Goal: Task Accomplishment & Management: Complete application form

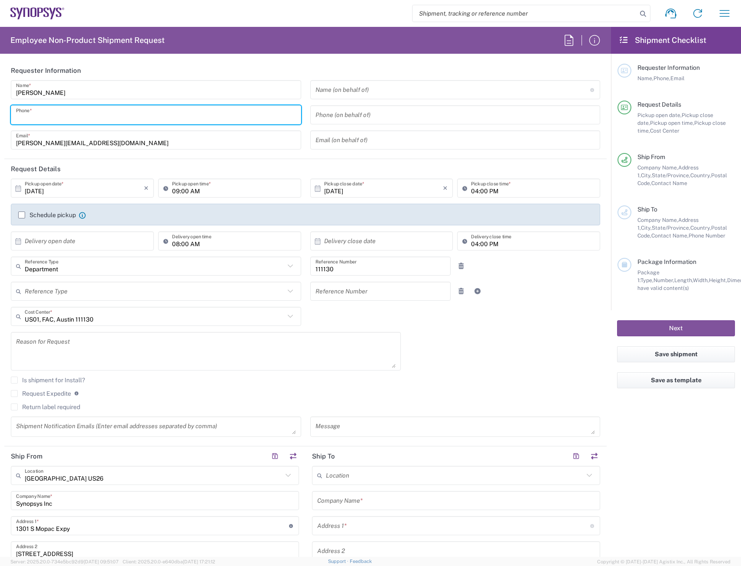
click at [78, 114] on input "tel" at bounding box center [156, 114] width 280 height 15
type input "5125677093"
type input "[PERSON_NAME][EMAIL_ADDRESS][DOMAIN_NAME]"
type input "5125677093"
type input "Synopsys Inc"
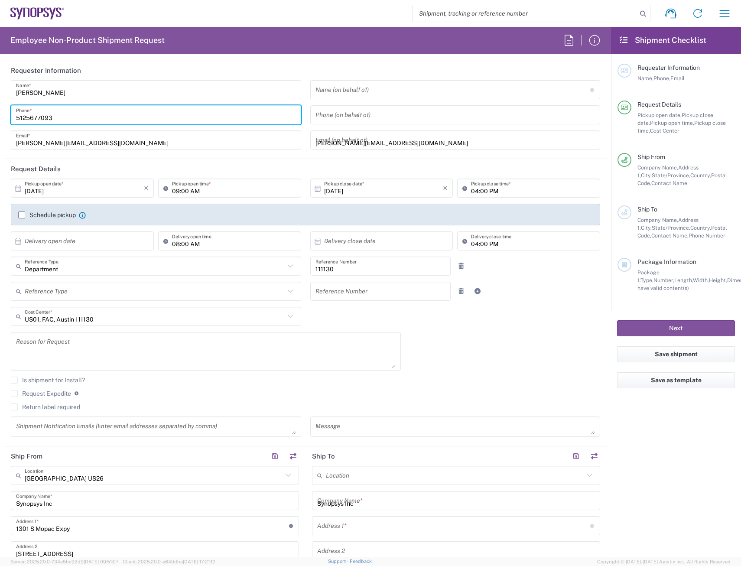
type input "[STREET_ADDRESS][PERSON_NAME]"
type input "Suite 400"
type input "Hillsboro"
type input "[US_STATE]"
type input "97124"
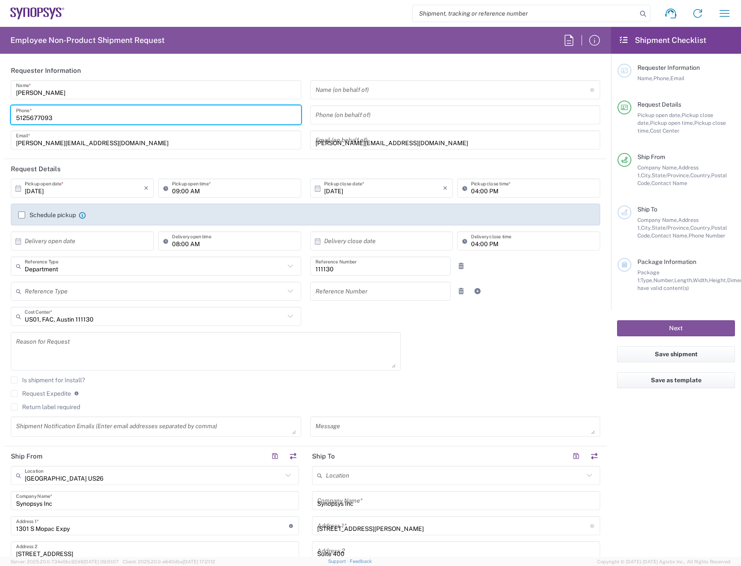
type input "5035506438"
type input "[PERSON_NAME][EMAIL_ADDRESS][DOMAIN_NAME]"
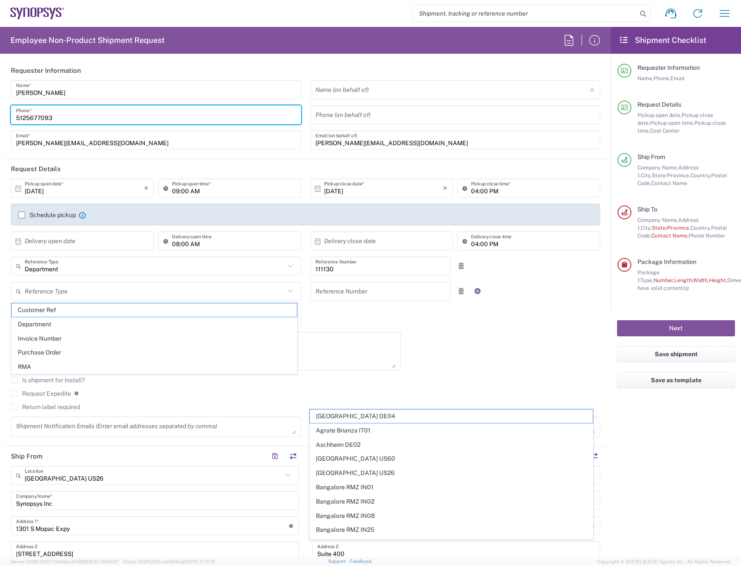
click at [372, 341] on textarea at bounding box center [205, 350] width 379 height 33
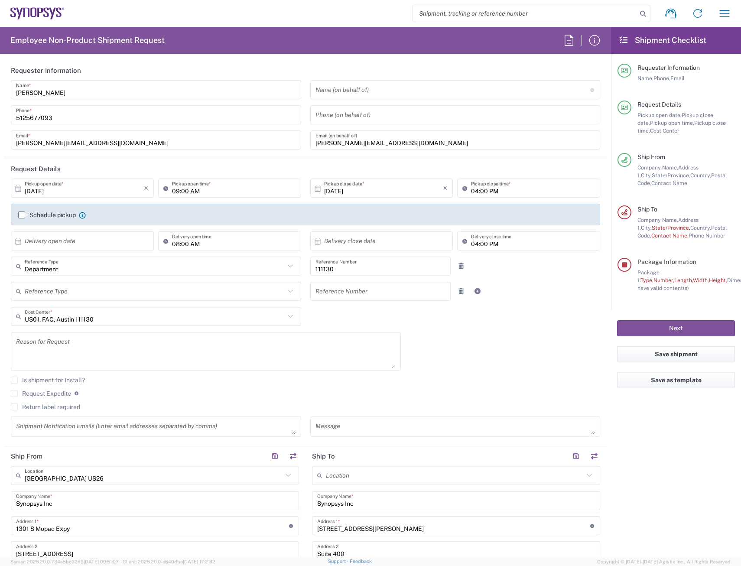
click at [447, 353] on div "[DATE] × Pickup open date * Cancel Apply 09:00 AM Pickup open time * [DATE] × P…" at bounding box center [305, 310] width 598 height 264
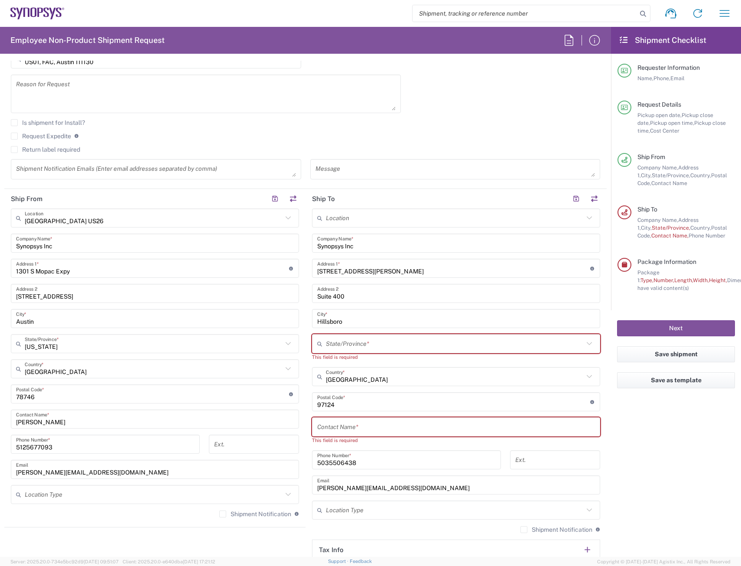
scroll to position [303, 0]
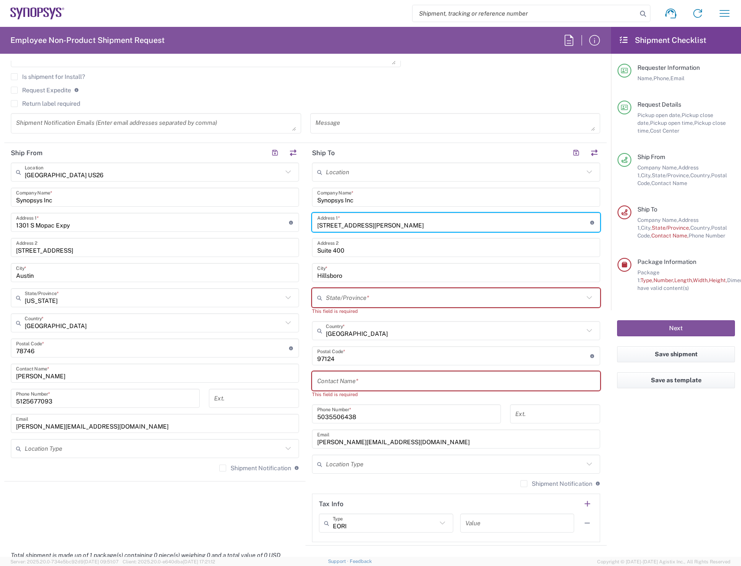
click at [410, 220] on input "[STREET_ADDRESS][PERSON_NAME]" at bounding box center [453, 222] width 273 height 15
click at [382, 195] on input "Synopsys Inc" at bounding box center [456, 197] width 278 height 15
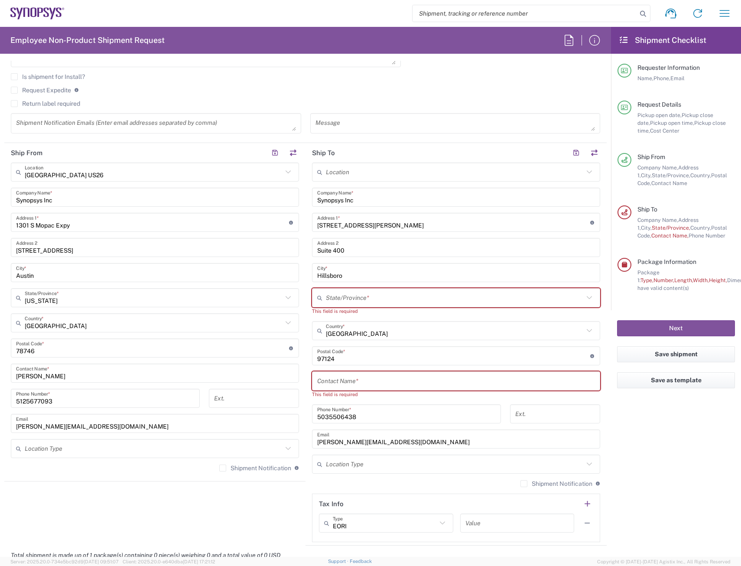
click at [353, 283] on div "Location [GEOGRAPHIC_DATA] DE04 Agrate Brianza IT01 [GEOGRAPHIC_DATA] DE02 [GEO…" at bounding box center [456, 351] width 288 height 379
click at [349, 273] on input "Hillsboro" at bounding box center [456, 272] width 278 height 15
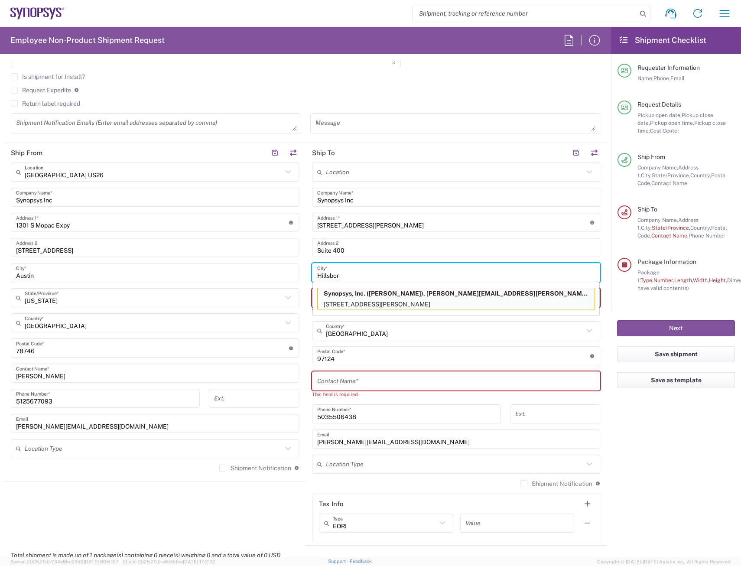
type input "Hillsbor"
click at [385, 252] on input "Suite 400" at bounding box center [456, 247] width 278 height 15
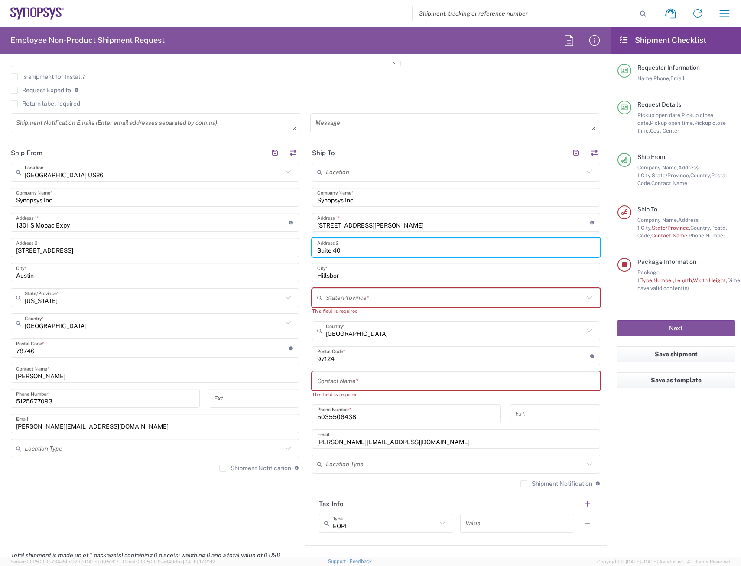
type input "Suite 40"
click at [386, 232] on div "Location [GEOGRAPHIC_DATA] DE04 Agrate Brianza IT01 [GEOGRAPHIC_DATA] DE02 [GEO…" at bounding box center [456, 351] width 288 height 379
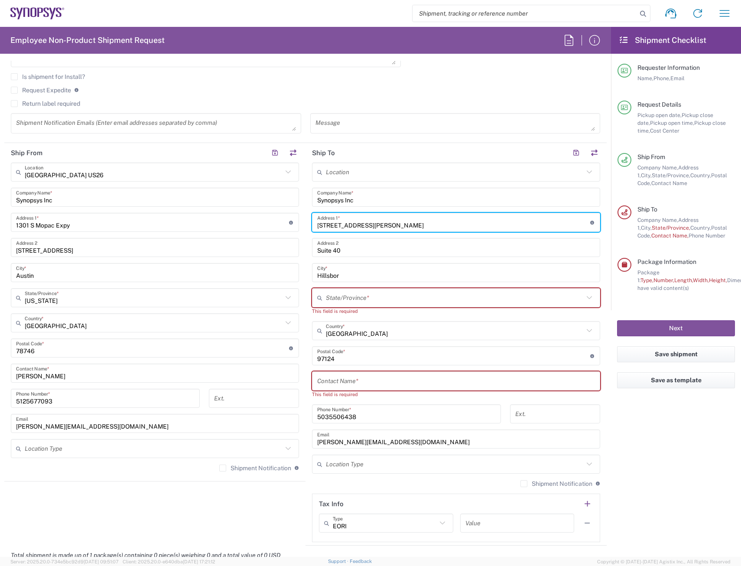
click at [388, 224] on input "[STREET_ADDRESS][PERSON_NAME]" at bounding box center [453, 222] width 273 height 15
type input "2025 NE [PERSON_NAME] Pass d"
click at [407, 198] on input "Synopsys Inc" at bounding box center [456, 197] width 278 height 15
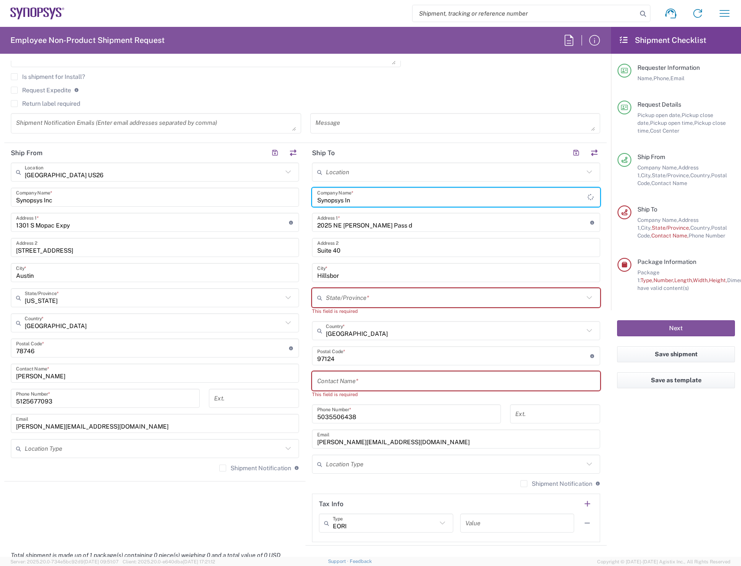
type input "Synopsys In"
click at [405, 226] on input "2025 NE [PERSON_NAME] Pass d" at bounding box center [453, 222] width 273 height 15
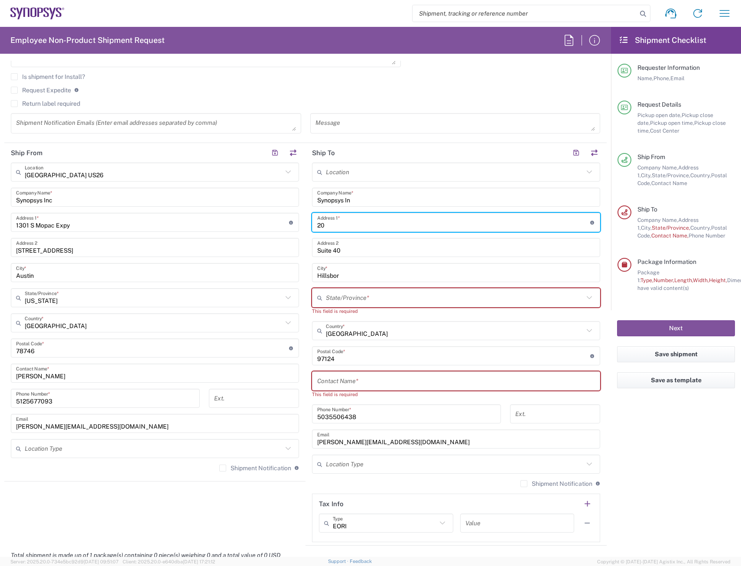
type input "2"
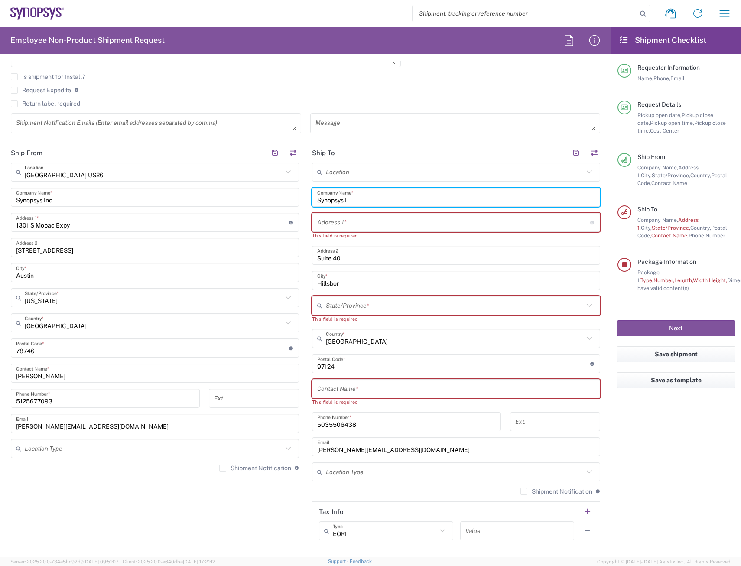
click at [374, 201] on input "Synopsys I" at bounding box center [456, 197] width 278 height 15
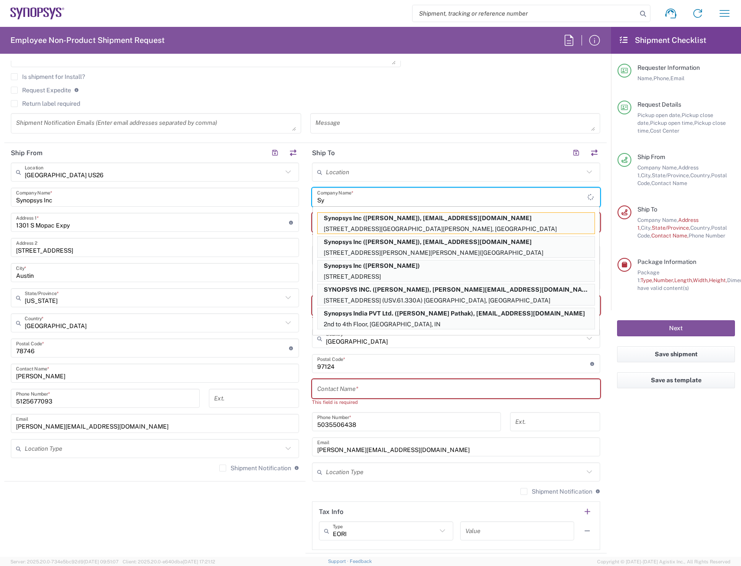
type input "S"
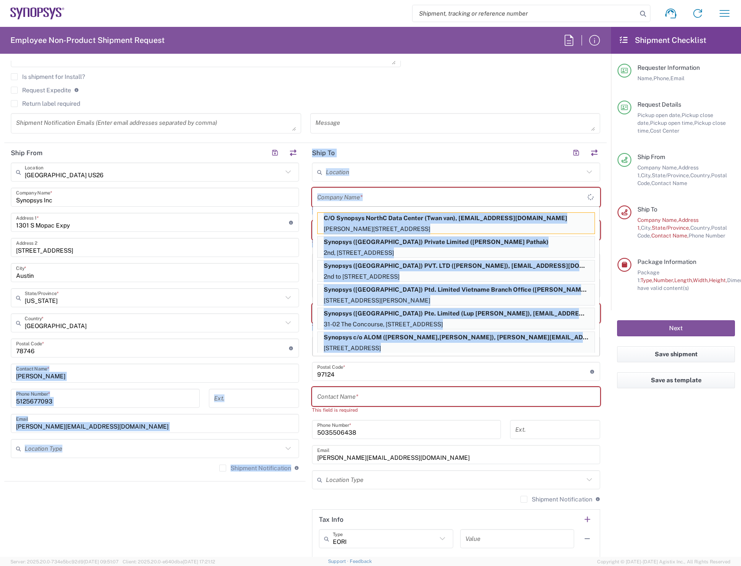
drag, startPoint x: 350, startPoint y: 363, endPoint x: 300, endPoint y: 372, distance: 51.0
click at [300, 372] on div "Ship From [GEOGRAPHIC_DATA] [GEOGRAPHIC_DATA] Location [GEOGRAPHIC_DATA] [GEOGR…" at bounding box center [305, 352] width 602 height 418
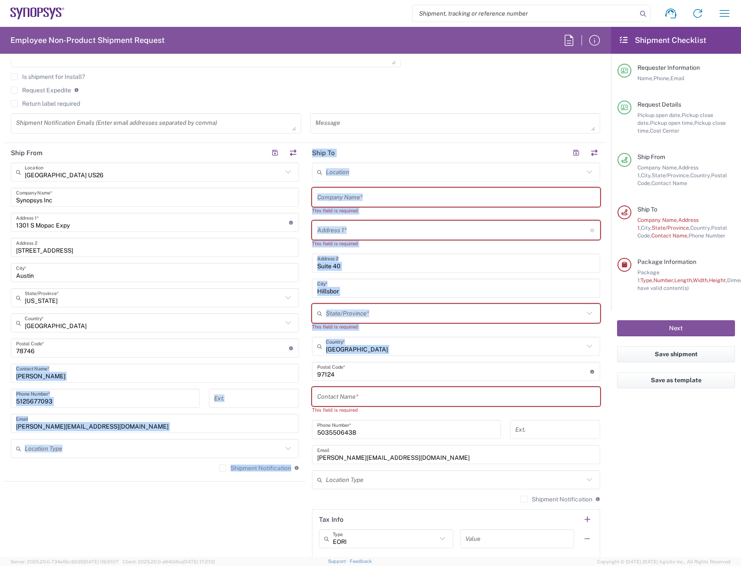
drag, startPoint x: 301, startPoint y: 372, endPoint x: 338, endPoint y: 373, distance: 36.9
click at [338, 373] on input "undefined" at bounding box center [453, 371] width 273 height 15
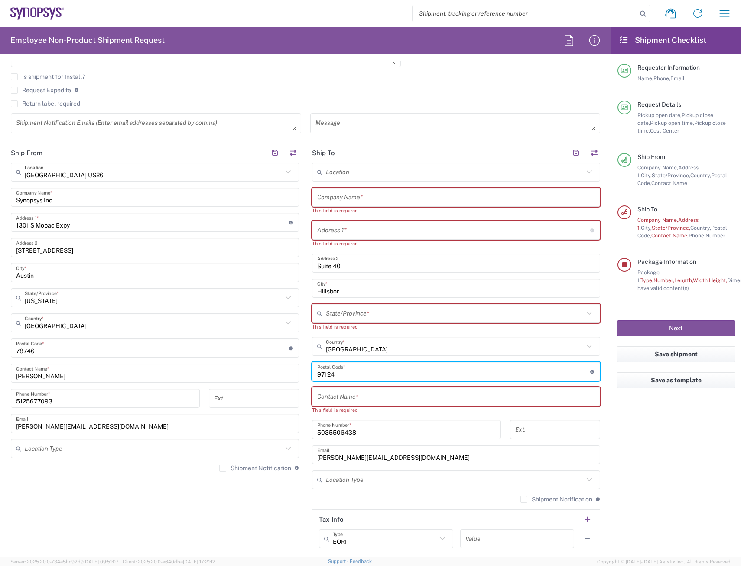
drag, startPoint x: 341, startPoint y: 376, endPoint x: 271, endPoint y: 386, distance: 70.5
click at [271, 386] on div "Ship From [GEOGRAPHIC_DATA] [GEOGRAPHIC_DATA] Location [GEOGRAPHIC_DATA] [GEOGR…" at bounding box center [305, 352] width 602 height 418
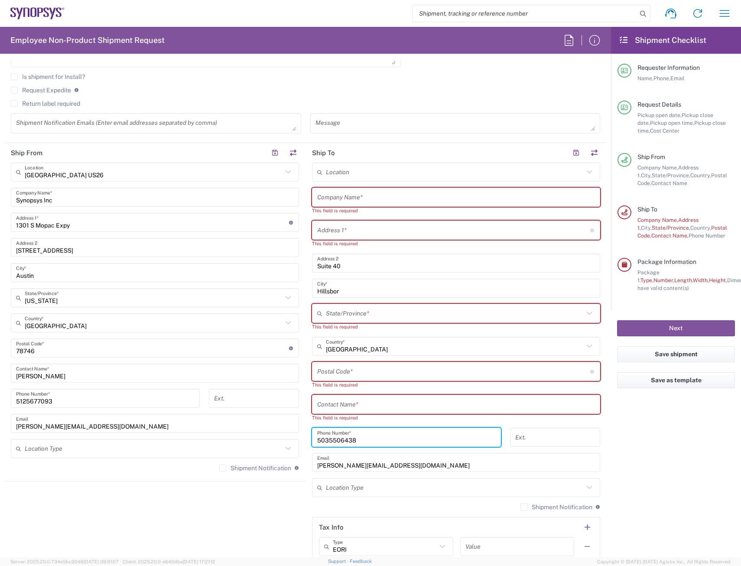
drag, startPoint x: 351, startPoint y: 441, endPoint x: 271, endPoint y: 452, distance: 80.8
click at [271, 452] on div "Ship From [GEOGRAPHIC_DATA] [GEOGRAPHIC_DATA] Location [GEOGRAPHIC_DATA] [GEOGR…" at bounding box center [305, 356] width 602 height 426
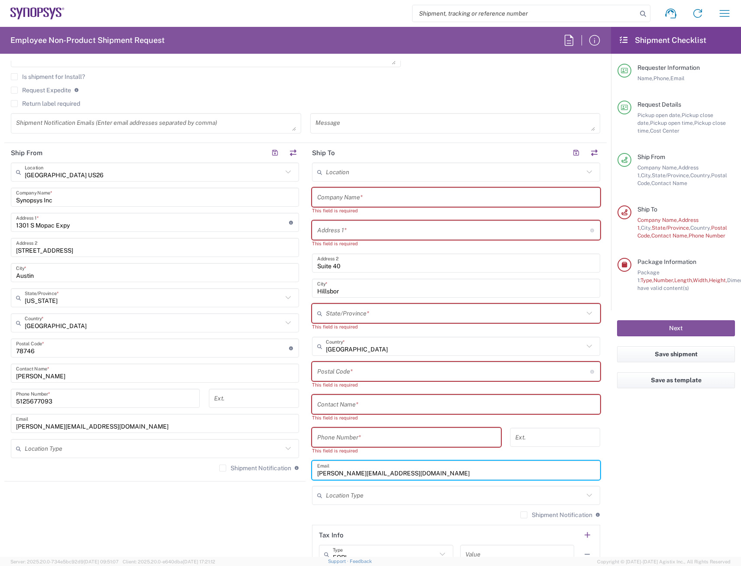
drag, startPoint x: 383, startPoint y: 477, endPoint x: 285, endPoint y: 487, distance: 98.9
click at [285, 487] on div "Ship From [GEOGRAPHIC_DATA] [GEOGRAPHIC_DATA] Location [GEOGRAPHIC_DATA] [GEOGR…" at bounding box center [305, 360] width 602 height 434
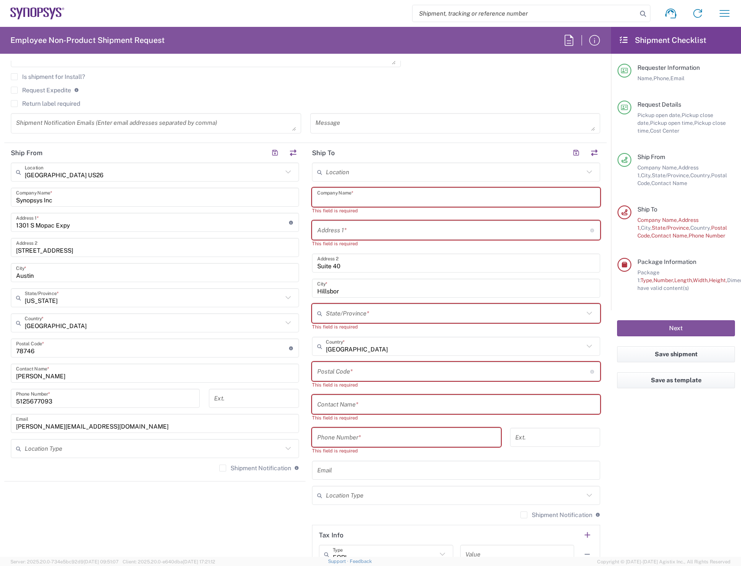
click at [366, 194] on input "text" at bounding box center [456, 197] width 278 height 15
click at [369, 176] on input "text" at bounding box center [455, 172] width 258 height 15
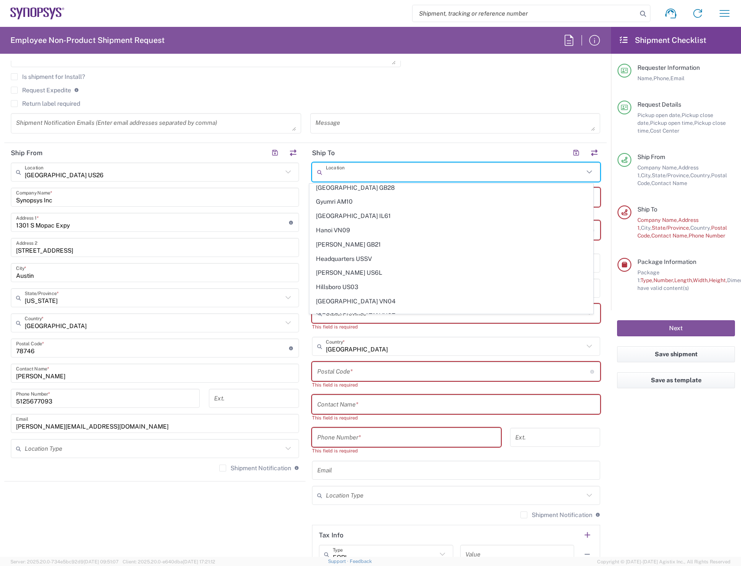
scroll to position [714, 0]
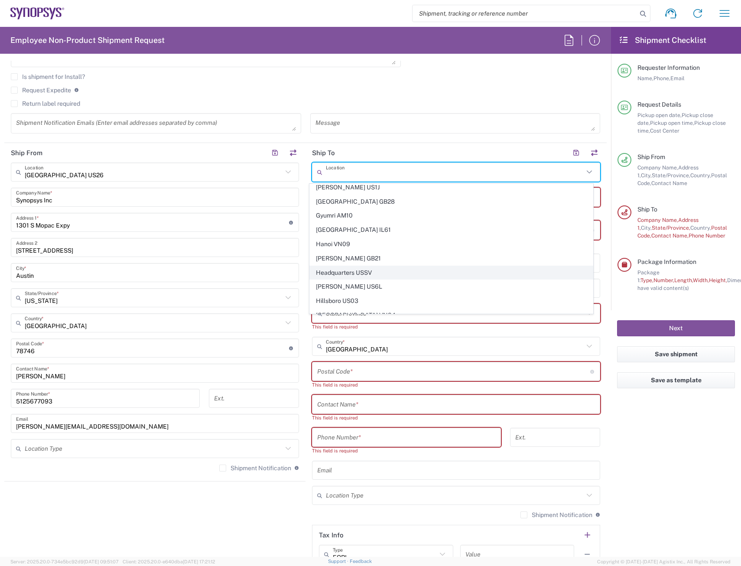
click at [349, 276] on span "Headquarters USSV" at bounding box center [451, 272] width 283 height 13
type input "Headquarters USSV"
type input "Synopsys Headquarters USSV"
type input "[STREET_ADDRESS]"
type input "Sunnyvale"
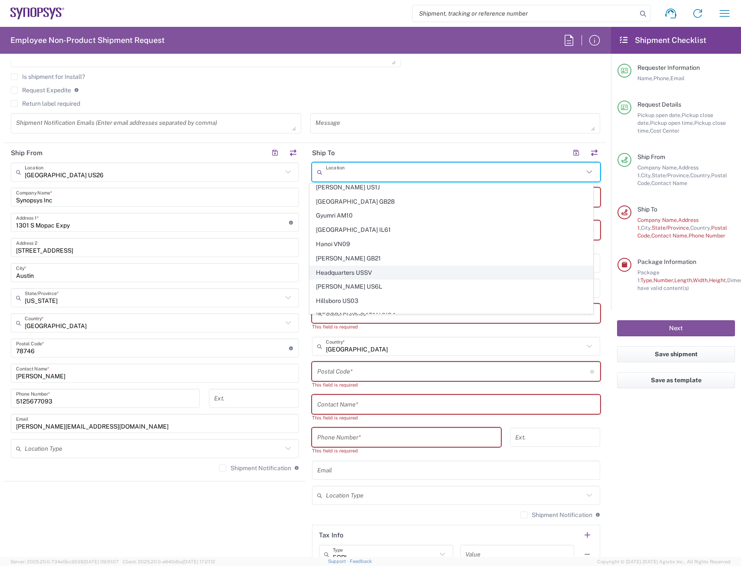
type input "[US_STATE]"
type input "94085"
type input "6505845000"
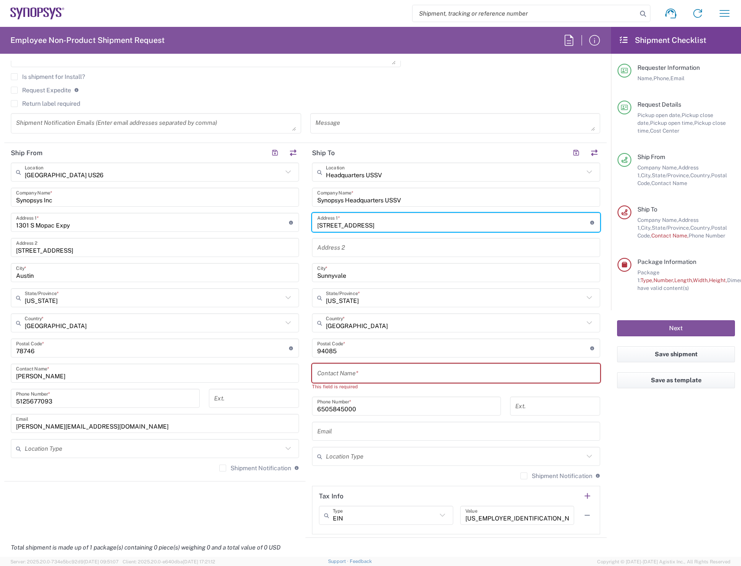
click at [390, 225] on input "[STREET_ADDRESS]" at bounding box center [453, 222] width 273 height 15
drag, startPoint x: 390, startPoint y: 225, endPoint x: 276, endPoint y: 249, distance: 117.2
click at [276, 249] on div "Ship From [GEOGRAPHIC_DATA] [GEOGRAPHIC_DATA] Location [GEOGRAPHIC_DATA] [GEOGR…" at bounding box center [305, 340] width 602 height 395
type input "8"
type input "[STREET_ADDRESS][PERSON_NAME]"
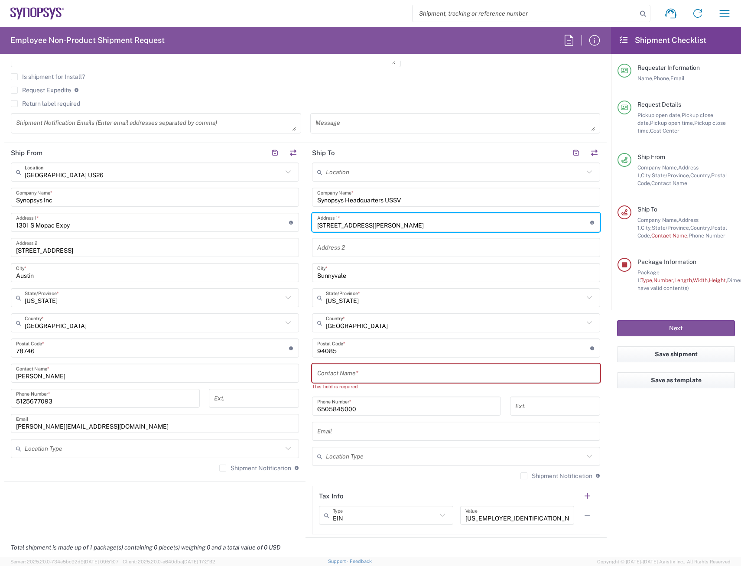
click at [376, 249] on input "text" at bounding box center [456, 247] width 278 height 15
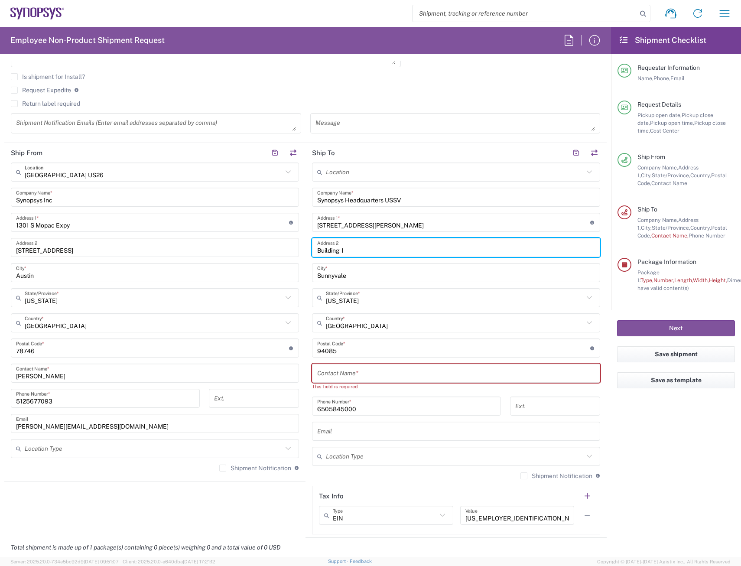
type input "Building 1"
click at [337, 379] on input "text" at bounding box center [456, 373] width 278 height 15
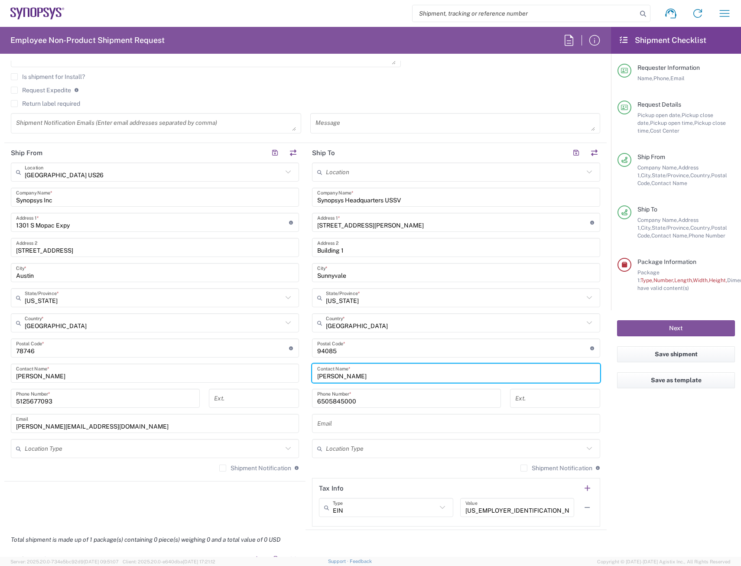
type input "[PERSON_NAME]"
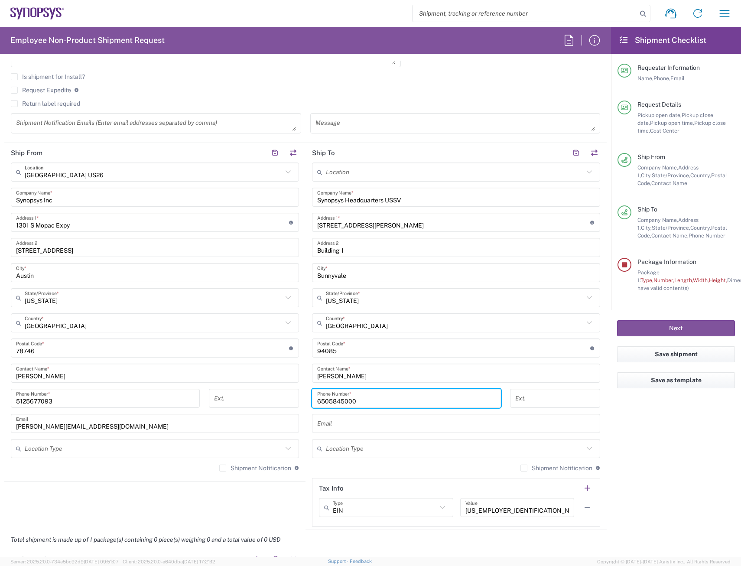
drag, startPoint x: 363, startPoint y: 404, endPoint x: 287, endPoint y: 425, distance: 79.4
click at [287, 425] on div "Ship From [GEOGRAPHIC_DATA] [GEOGRAPHIC_DATA] Location [GEOGRAPHIC_DATA] [GEOGR…" at bounding box center [305, 336] width 602 height 387
click at [377, 396] on input "6505845000" at bounding box center [406, 398] width 178 height 15
click at [590, 425] on div "Email" at bounding box center [456, 423] width 288 height 19
click at [551, 431] on div "Email" at bounding box center [456, 423] width 288 height 19
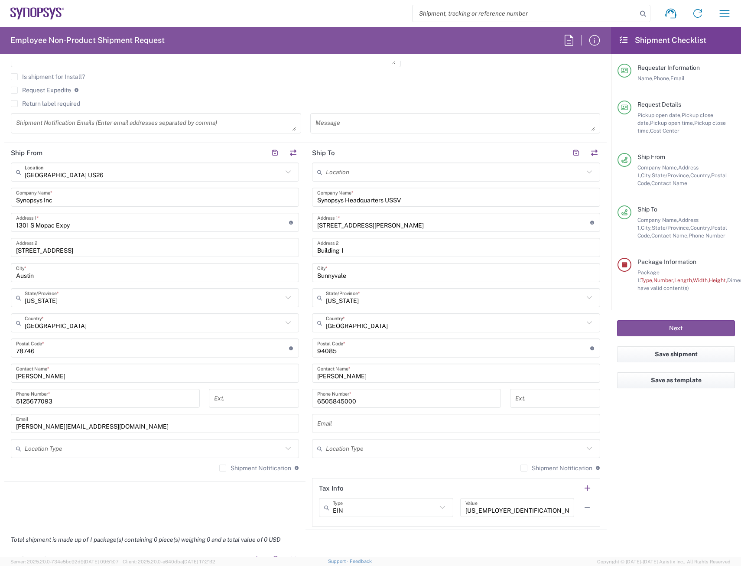
click at [332, 423] on input "text" at bounding box center [456, 423] width 278 height 15
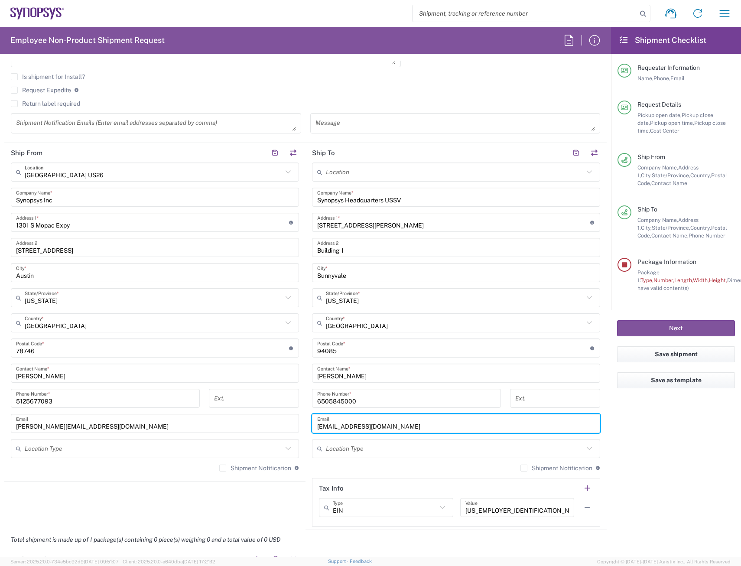
type input "[EMAIL_ADDRESS][DOMAIN_NAME]"
click at [656, 453] on agx-form-checklist "Shipment Checklist Requester Information Name, Phone, Email Request Details Pic…" at bounding box center [676, 292] width 130 height 530
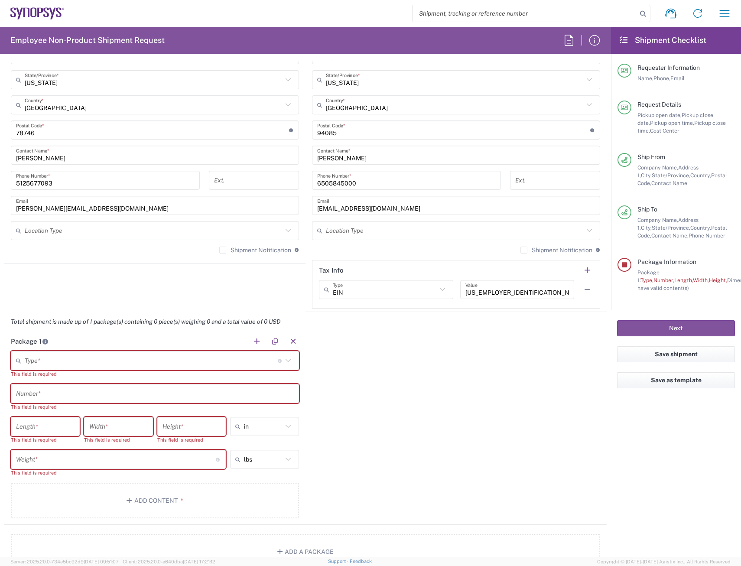
scroll to position [563, 0]
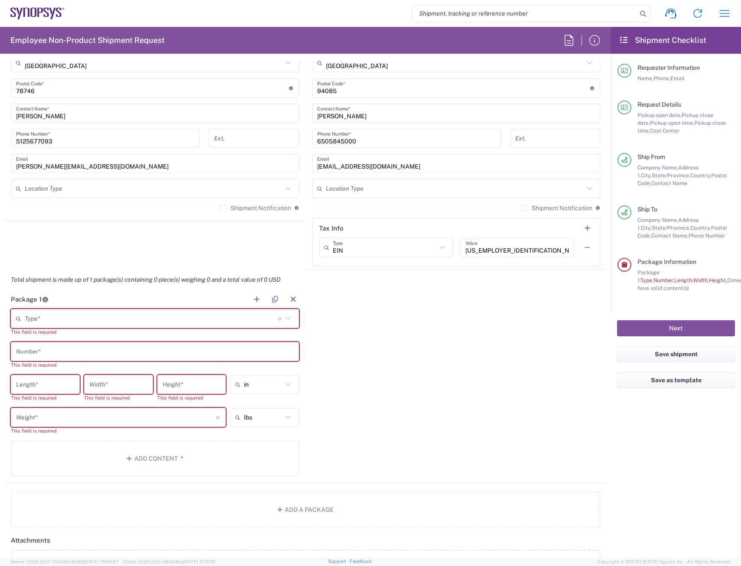
click at [154, 321] on input "text" at bounding box center [151, 318] width 253 height 15
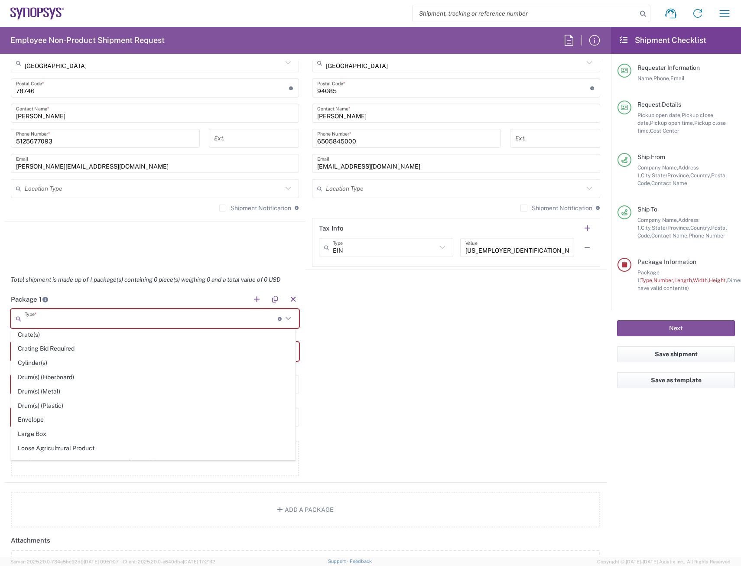
scroll to position [217, 0]
click at [42, 377] on span "Envelope" at bounding box center [153, 376] width 283 height 13
type input "Envelope"
type input "1"
type input "9.5"
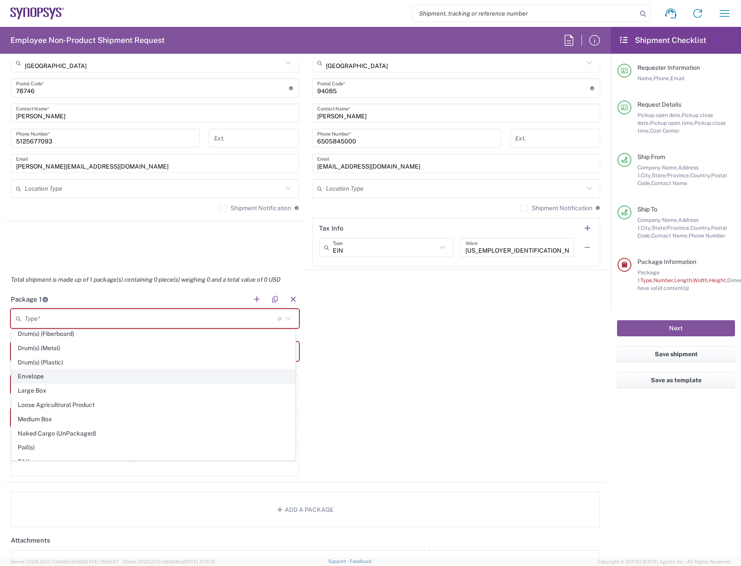
type input "12.5"
type input "0.25"
type input "1"
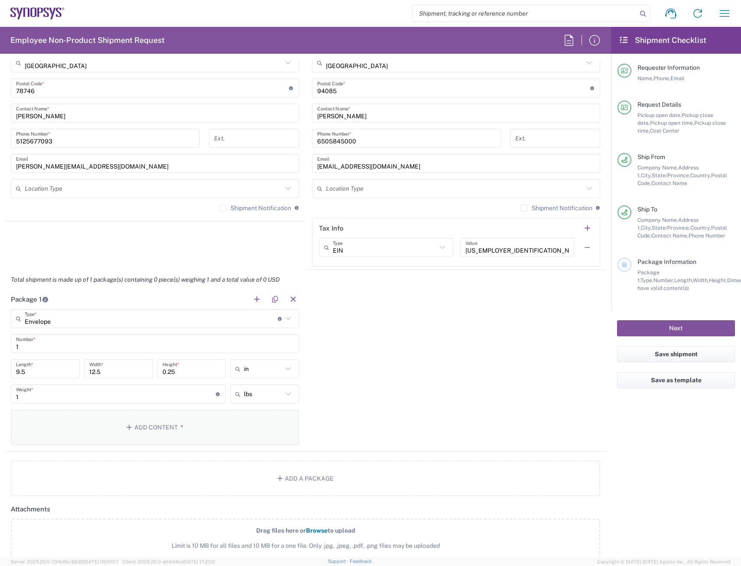
click at [138, 426] on button "Add Content *" at bounding box center [155, 427] width 288 height 36
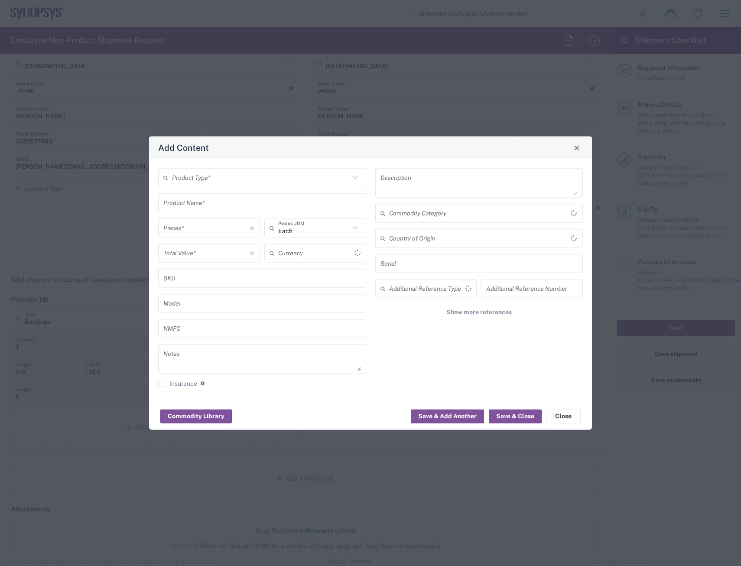
type input "US Dollar"
click at [227, 182] on input "text" at bounding box center [261, 177] width 178 height 15
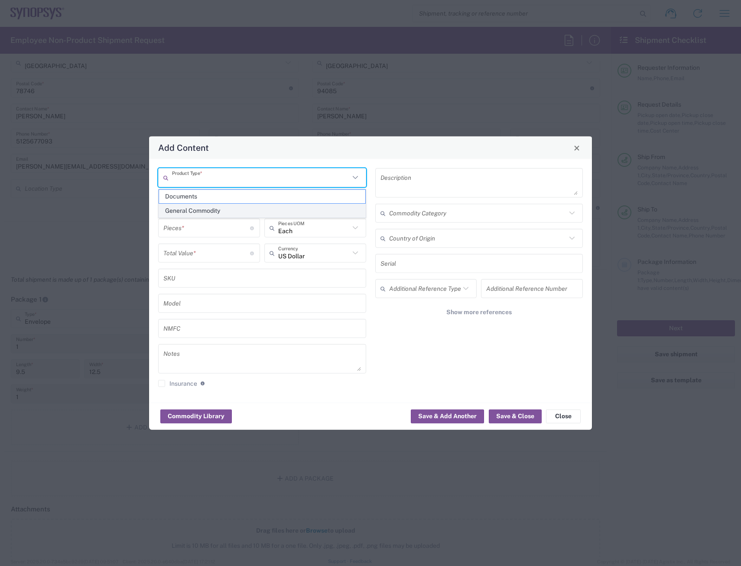
click at [198, 213] on span "General Commodity" at bounding box center [262, 210] width 206 height 13
type input "General Commodity"
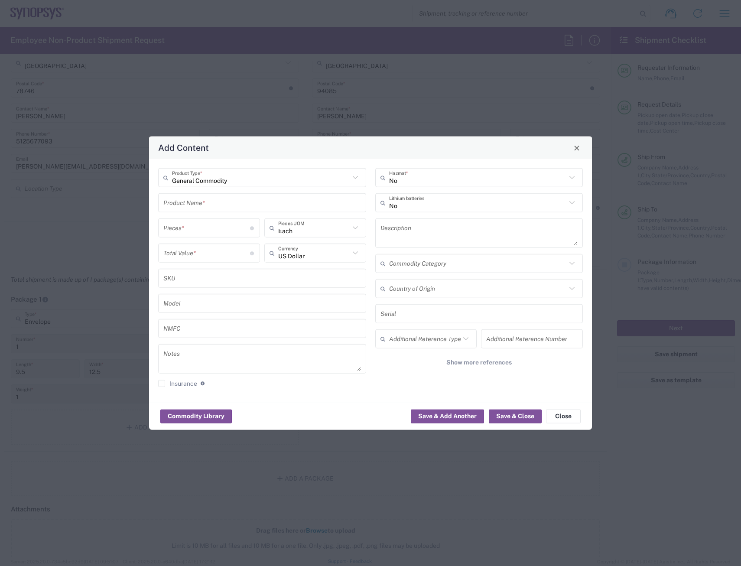
click at [208, 203] on input "text" at bounding box center [262, 202] width 198 height 15
click at [211, 203] on input "text" at bounding box center [262, 202] width 198 height 15
click at [349, 203] on input "text" at bounding box center [262, 202] width 198 height 15
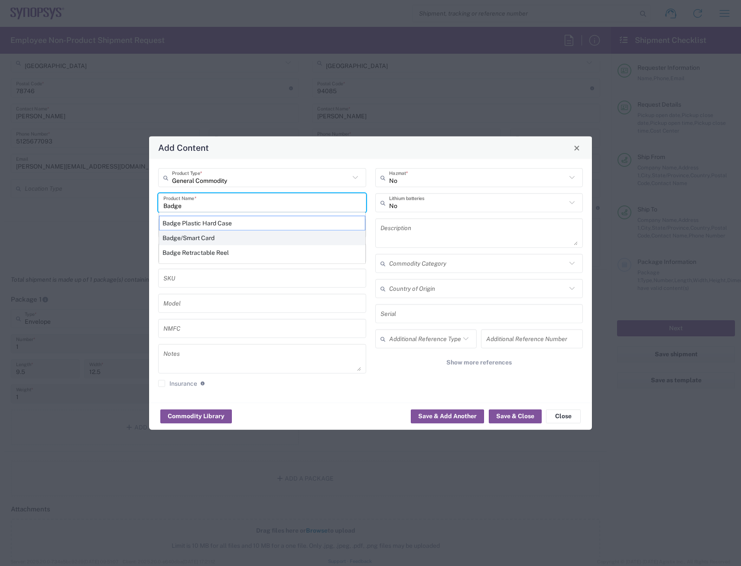
click at [216, 237] on div "Badge/Smart Card" at bounding box center [262, 237] width 206 height 15
type input "Badge/Smart Card"
type input "10.15"
type textarea "Badge/Smart Card"
type input "[GEOGRAPHIC_DATA]"
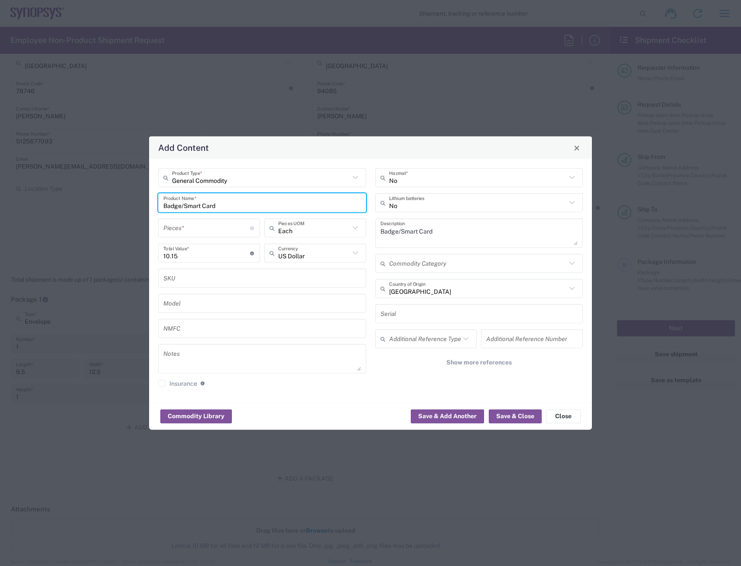
click at [210, 232] on input "number" at bounding box center [206, 227] width 87 height 15
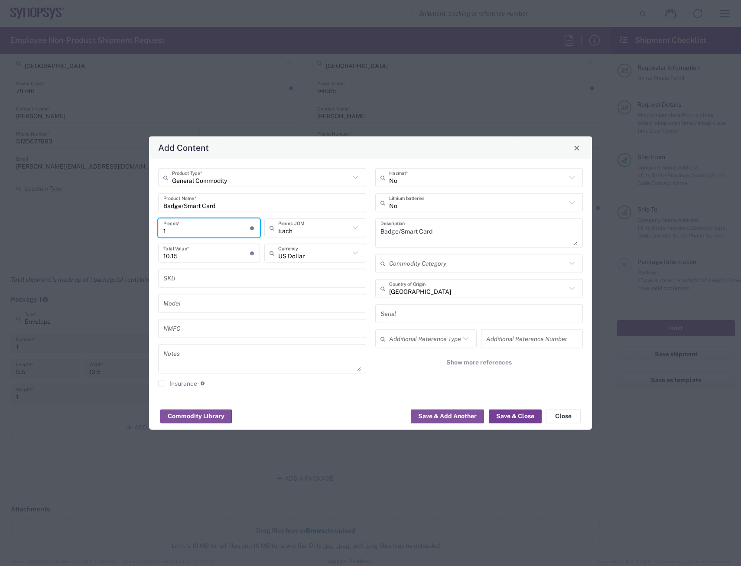
type input "1"
click at [524, 418] on button "Save & Close" at bounding box center [515, 416] width 53 height 14
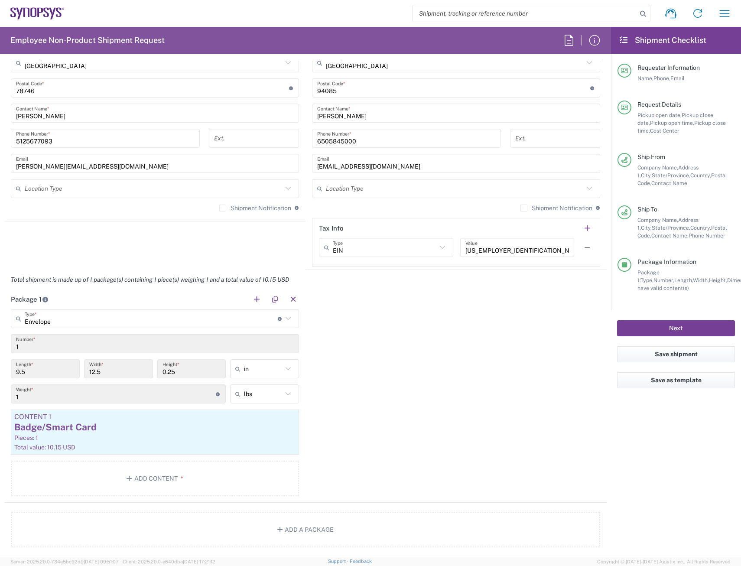
click at [676, 327] on button "Next" at bounding box center [676, 328] width 118 height 16
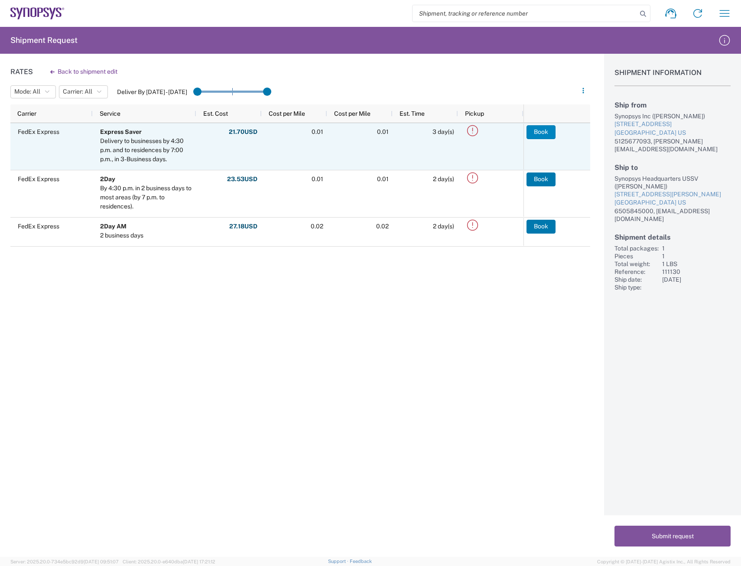
click at [538, 135] on button "Book" at bounding box center [540, 132] width 29 height 14
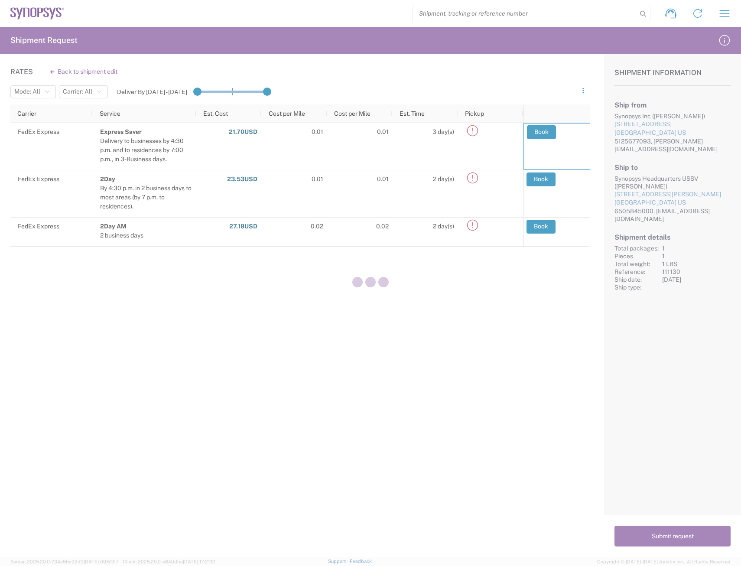
click at [660, 401] on div at bounding box center [370, 283] width 741 height 566
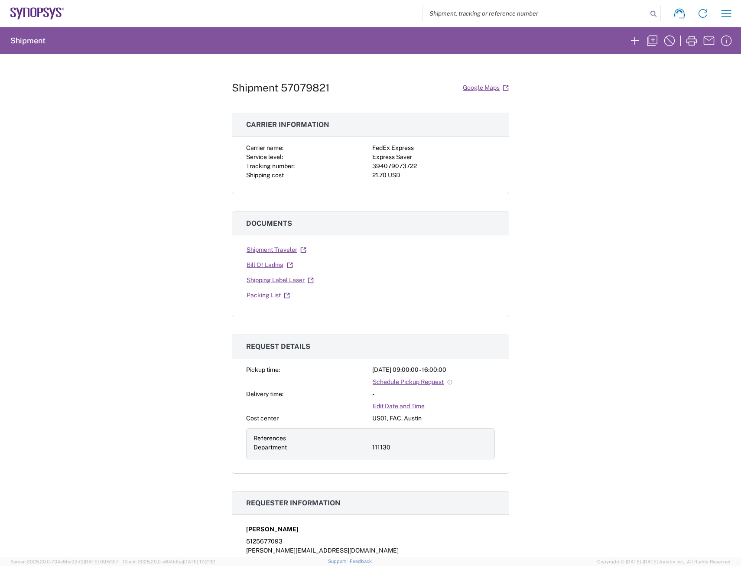
click at [55, 10] on icon at bounding box center [52, 14] width 5 height 12
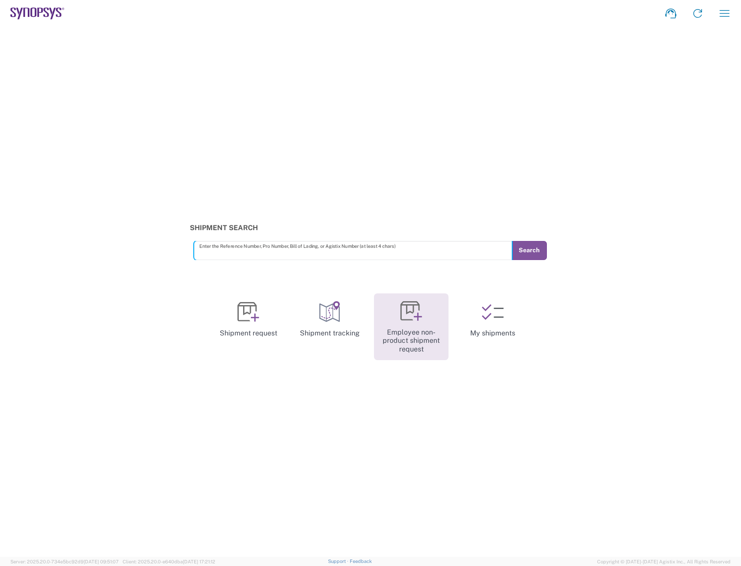
click at [409, 302] on icon at bounding box center [411, 311] width 22 height 22
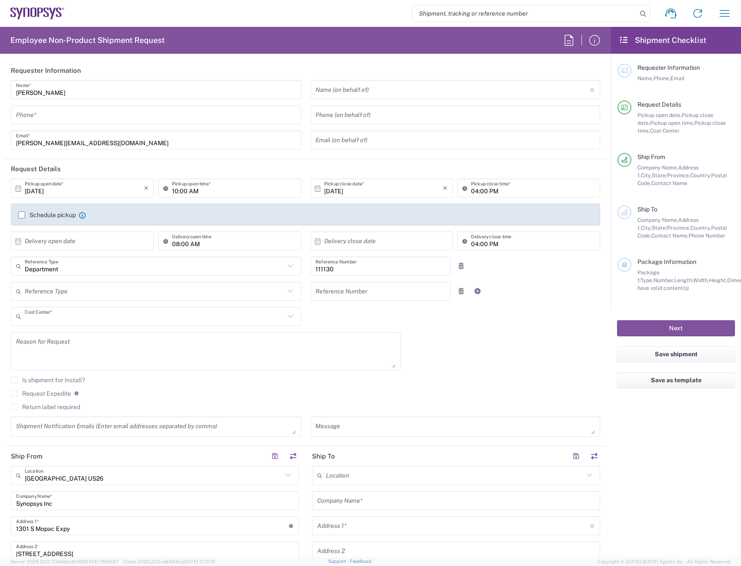
type input "US01, FAC, Austin 111130"
type input "[US_STATE]"
type input "Delivered at Place"
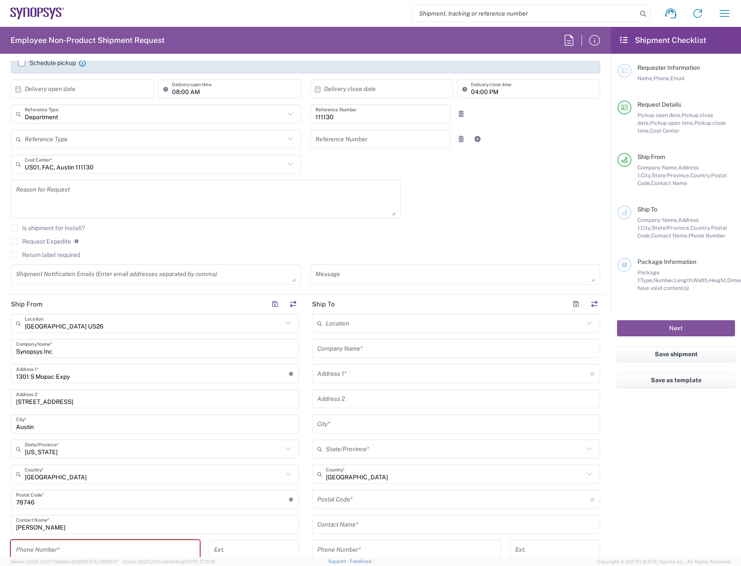
scroll to position [173, 0]
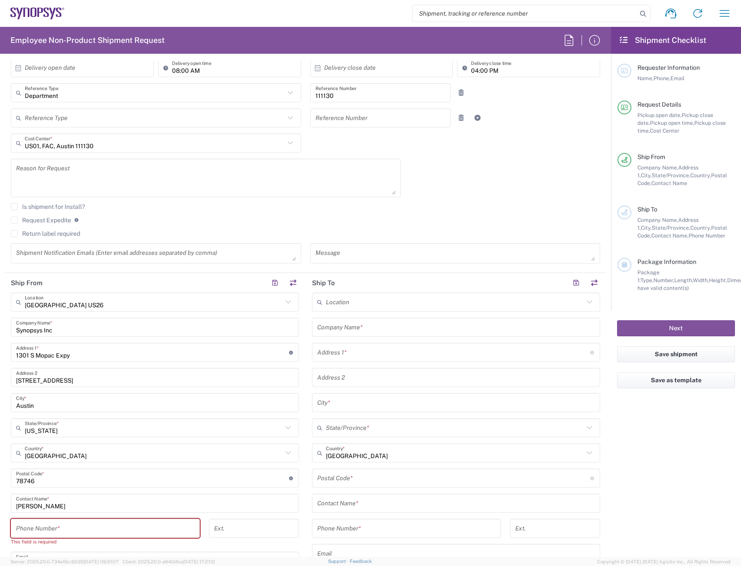
click at [250, 219] on agx-checkbox-control "Request Expedite If expedite is checked you will be unable to rate and book thi…" at bounding box center [305, 220] width 589 height 8
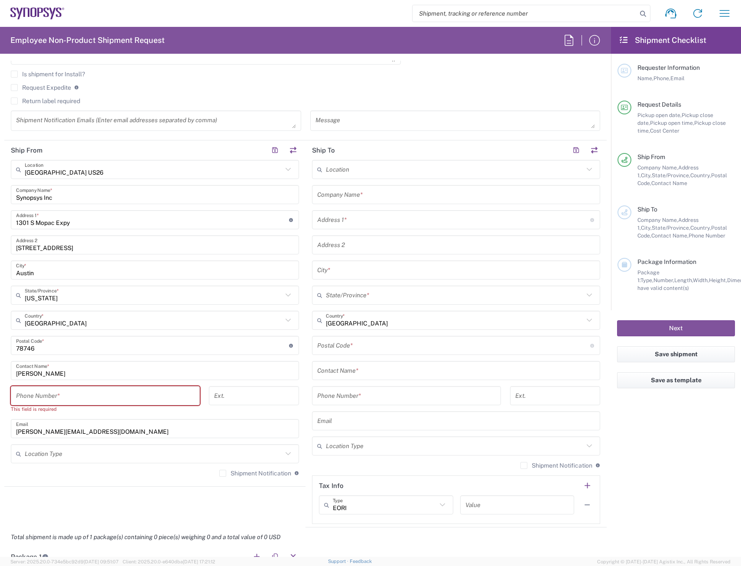
scroll to position [304, 0]
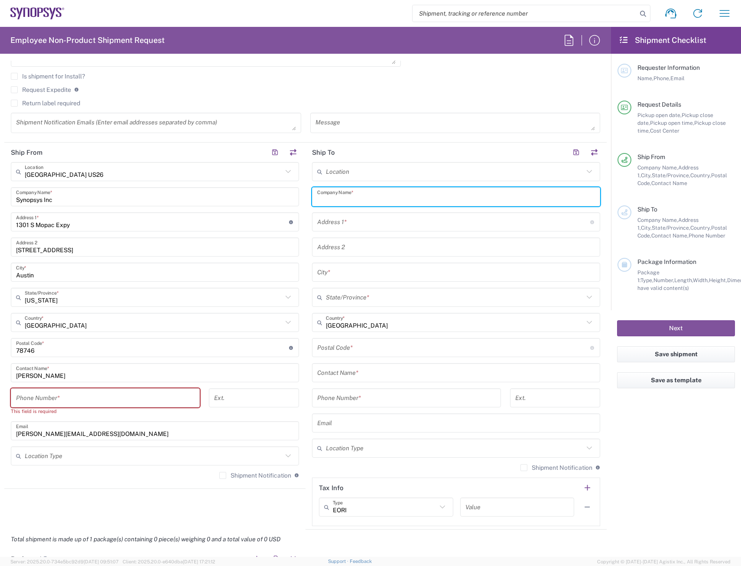
click at [359, 196] on input "text" at bounding box center [456, 196] width 278 height 15
click at [360, 178] on input "text" at bounding box center [455, 171] width 258 height 15
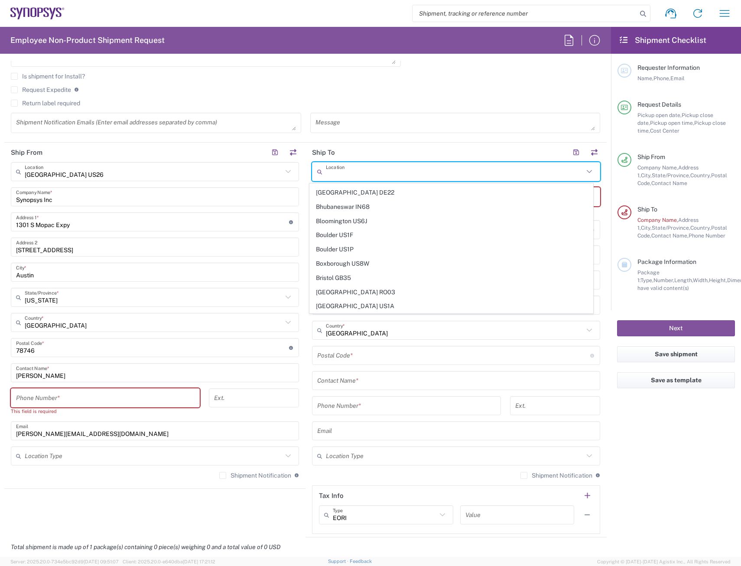
scroll to position [347, 0]
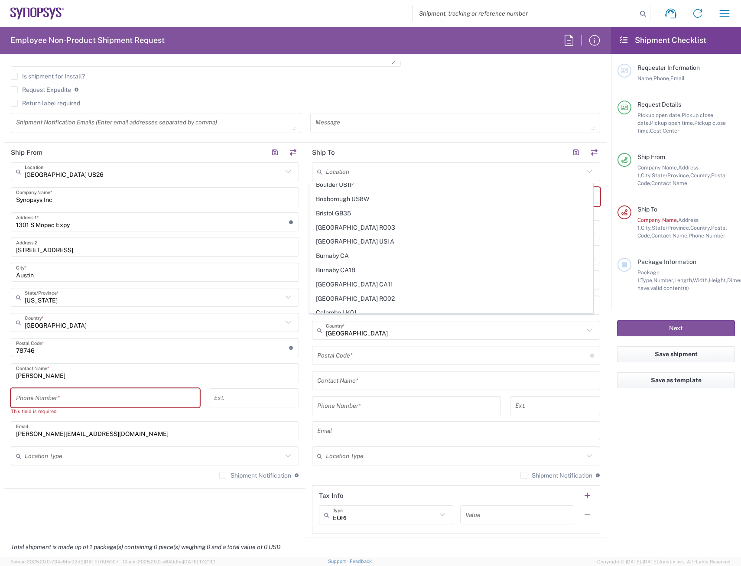
click at [451, 156] on header "Ship To" at bounding box center [455, 152] width 301 height 19
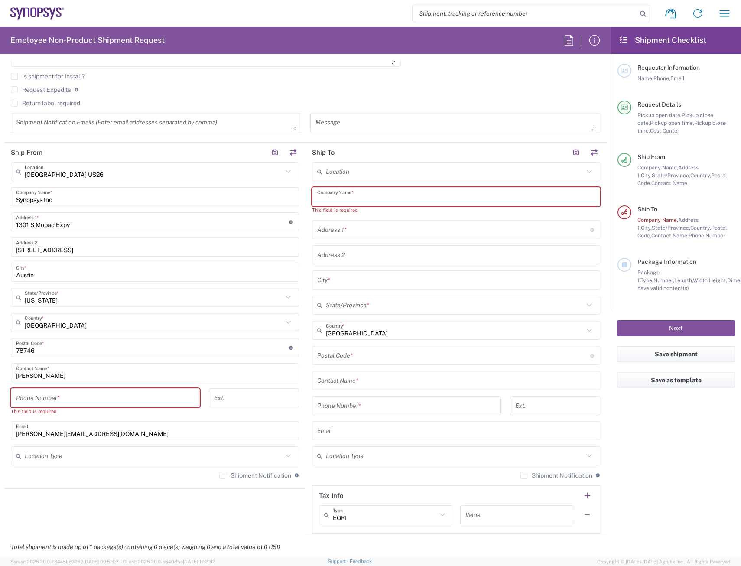
click at [389, 199] on input "text" at bounding box center [456, 196] width 278 height 15
click at [365, 184] on div "Location [GEOGRAPHIC_DATA] DE04 Agrate Brianza IT01 [GEOGRAPHIC_DATA] DE02 [GEO…" at bounding box center [456, 348] width 288 height 372
click at [366, 175] on input "text" at bounding box center [455, 171] width 258 height 15
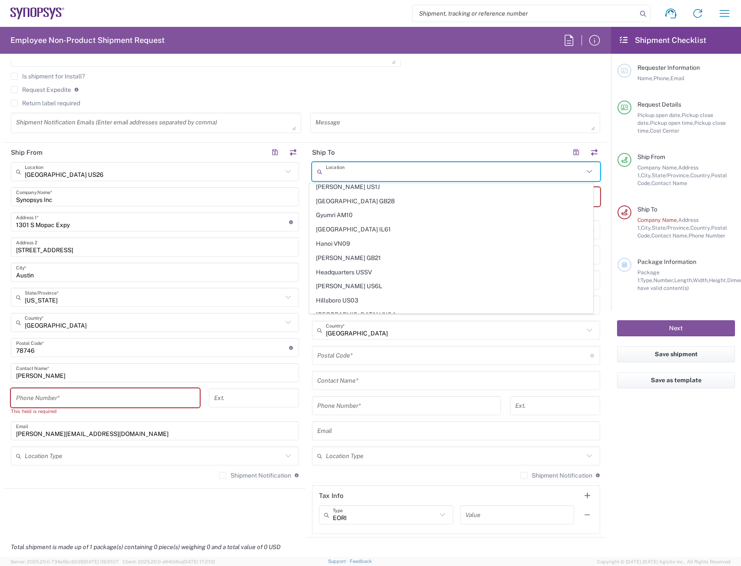
scroll to position [693, 0]
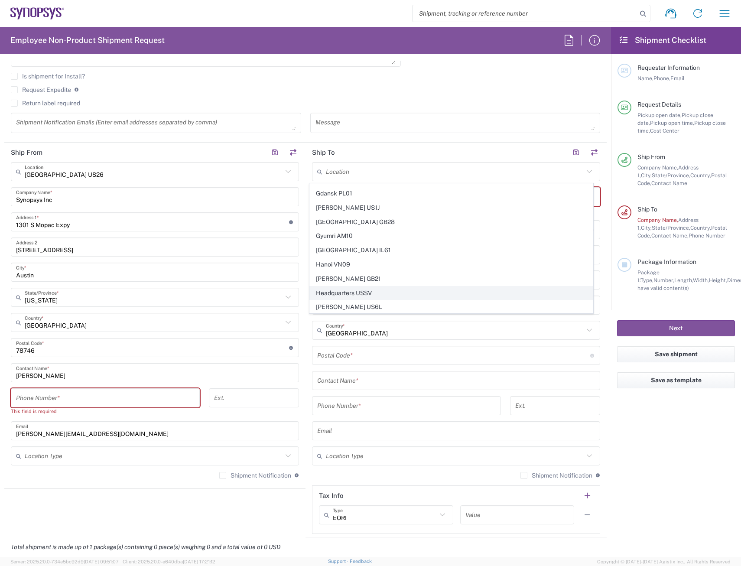
click at [337, 294] on span "Headquarters USSV" at bounding box center [451, 292] width 283 height 13
type input "Headquarters USSV"
type input "Synopsys Headquarters USSV"
type input "[STREET_ADDRESS]"
type input "Sunnyvale"
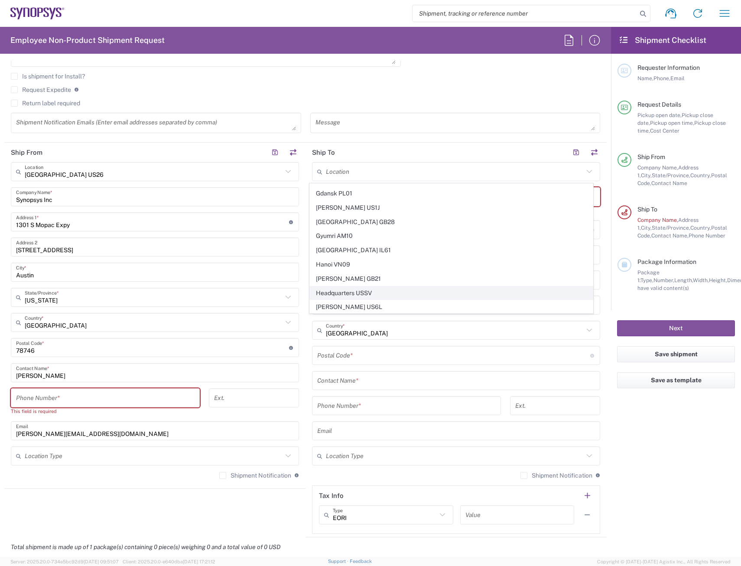
type input "[US_STATE]"
type input "94085"
type input "6505845000"
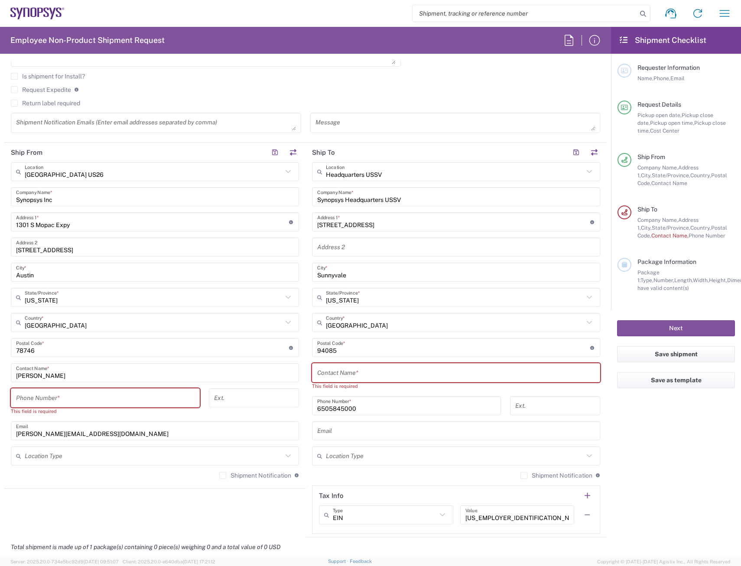
click at [349, 373] on input "text" at bounding box center [456, 372] width 278 height 15
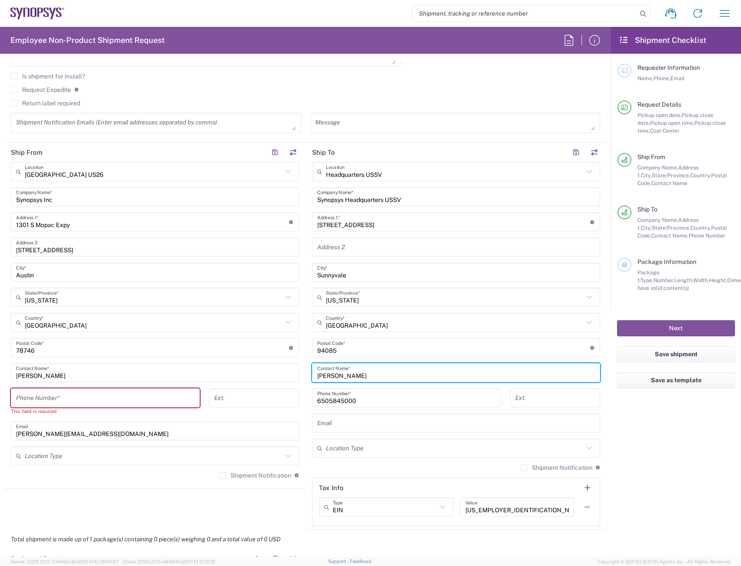
type input "[PERSON_NAME]"
